Goal: Information Seeking & Learning: Learn about a topic

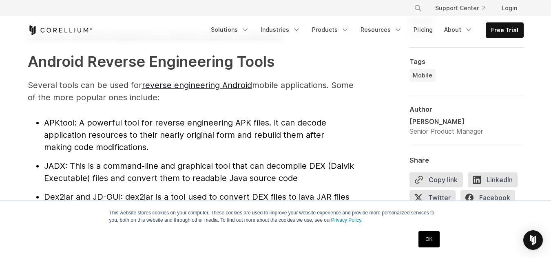
scroll to position [831, 0]
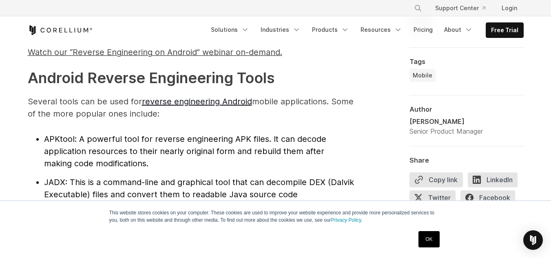
click at [42, 138] on ul "APKtool : A powerful tool for reverse engineering APK files. It can decode appl…" at bounding box center [191, 231] width 326 height 197
drag, startPoint x: 44, startPoint y: 140, endPoint x: 73, endPoint y: 141, distance: 29.0
click at [73, 141] on span "APKtool" at bounding box center [59, 139] width 31 height 10
drag, startPoint x: 73, startPoint y: 139, endPoint x: 51, endPoint y: 136, distance: 23.0
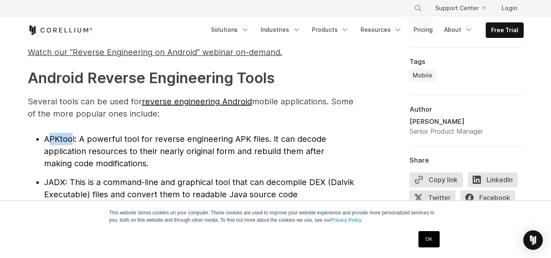
click at [51, 136] on span "APKtool" at bounding box center [59, 139] width 31 height 10
click at [42, 138] on ul "APKtool : A powerful tool for reverse engineering APK files. It can decode appl…" at bounding box center [191, 231] width 326 height 197
drag, startPoint x: 44, startPoint y: 139, endPoint x: 74, endPoint y: 141, distance: 29.9
click at [74, 141] on span "APKtool" at bounding box center [59, 139] width 31 height 10
copy span "APKtool"
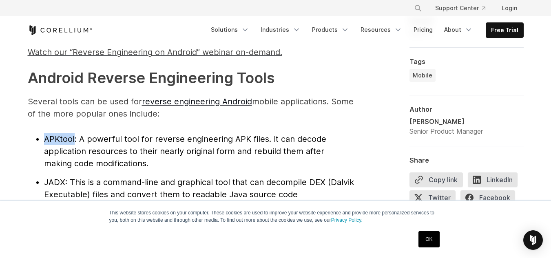
click at [74, 141] on span "APKtool" at bounding box center [59, 139] width 31 height 10
